Goal: Transaction & Acquisition: Purchase product/service

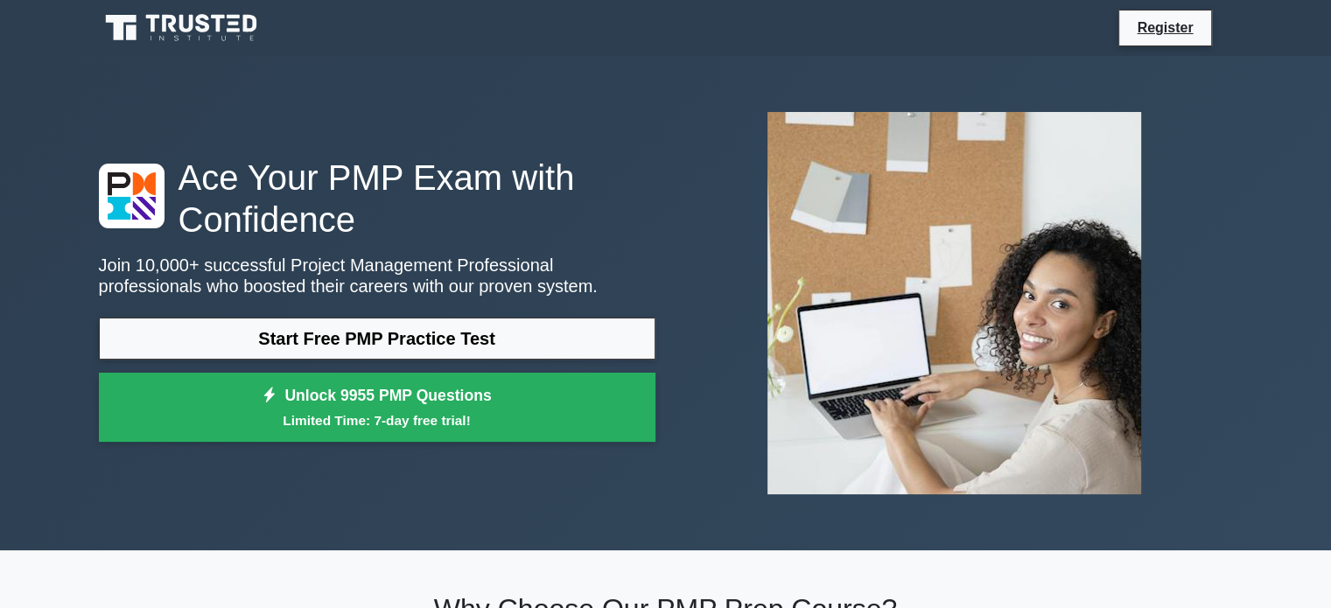
click at [242, 334] on link "Start Free PMP Practice Test" at bounding box center [377, 339] width 557 height 42
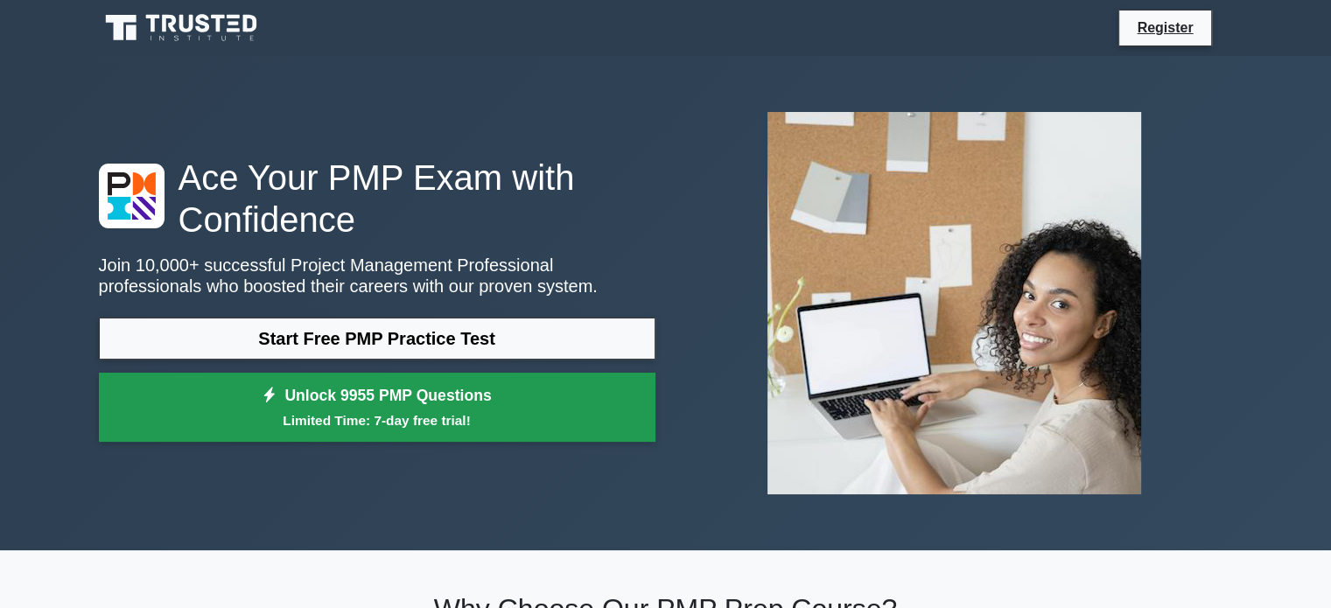
click at [340, 400] on link "Unlock 9955 PMP Questions Limited Time: 7-day free trial!" at bounding box center [377, 408] width 557 height 70
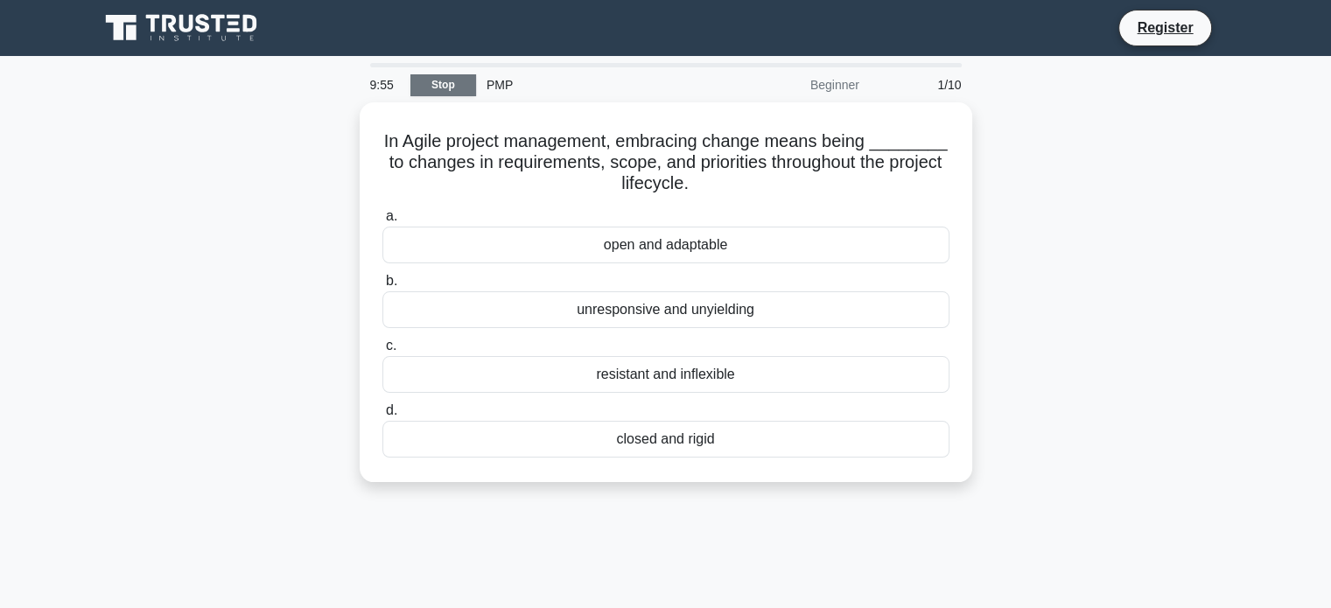
click at [455, 90] on link "Stop" at bounding box center [443, 85] width 66 height 22
click at [255, 258] on div "In Agile project management, embracing change means being ________ to changes i…" at bounding box center [665, 302] width 1155 height 401
